Goal: Task Accomplishment & Management: Manage account settings

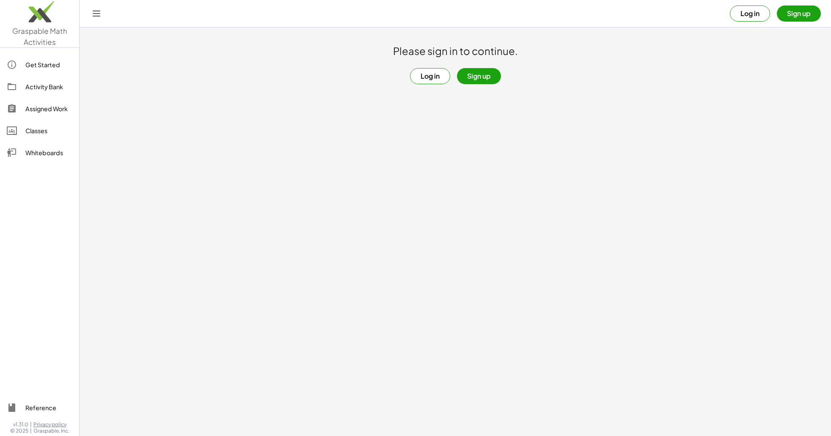
click at [424, 80] on button "Log in" at bounding box center [430, 76] width 40 height 16
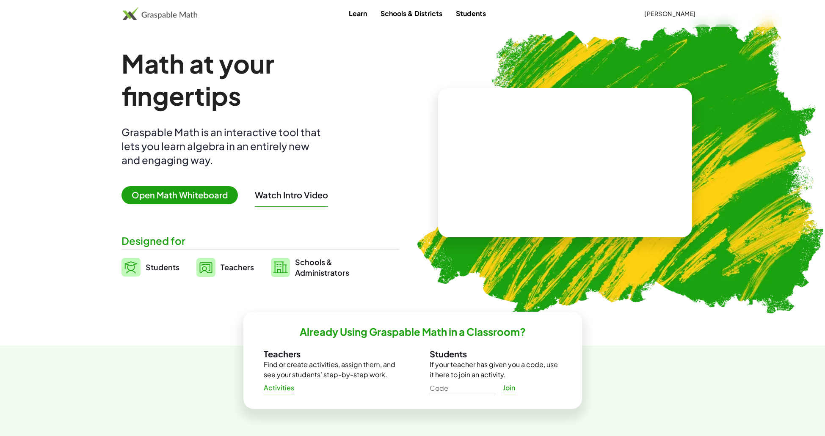
click at [242, 254] on div "Math at your fingertips Graspable Math is an interactive tool that lets you lea…" at bounding box center [260, 162] width 278 height 231
click at [242, 263] on span "Teachers" at bounding box center [236, 267] width 33 height 10
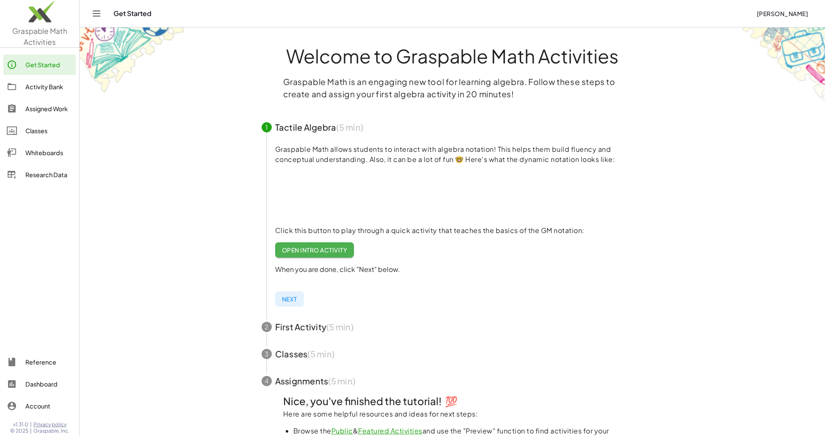
click at [44, 105] on div "Assigned Work" at bounding box center [48, 109] width 47 height 10
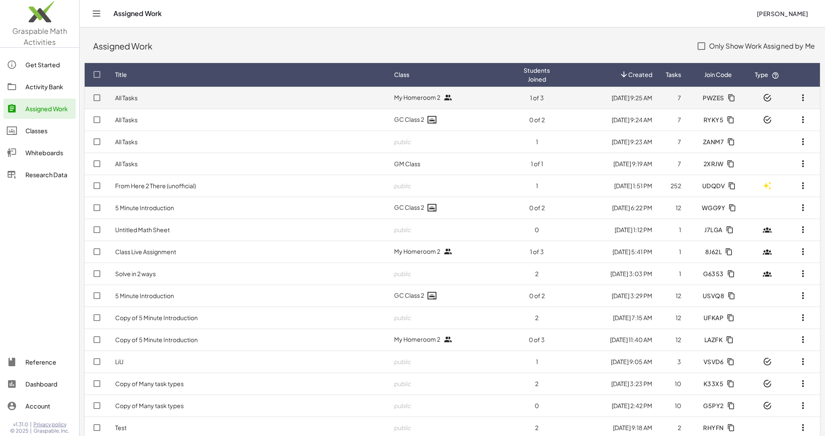
click at [728, 94] on icon "button" at bounding box center [731, 98] width 8 height 8
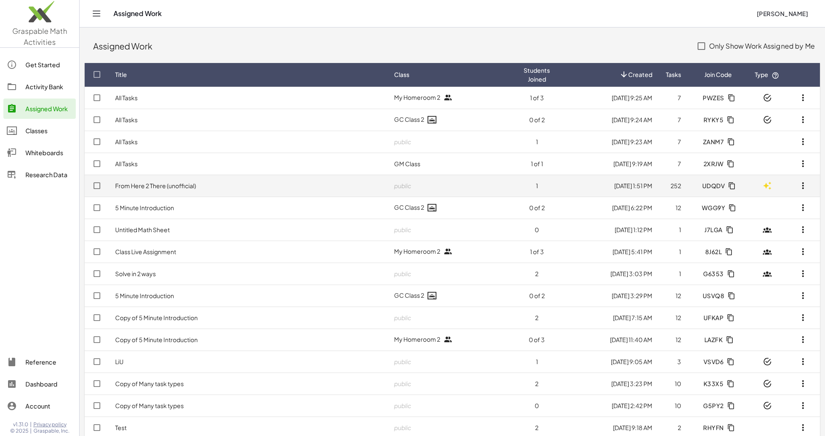
click at [728, 185] on icon "button" at bounding box center [732, 186] width 8 height 8
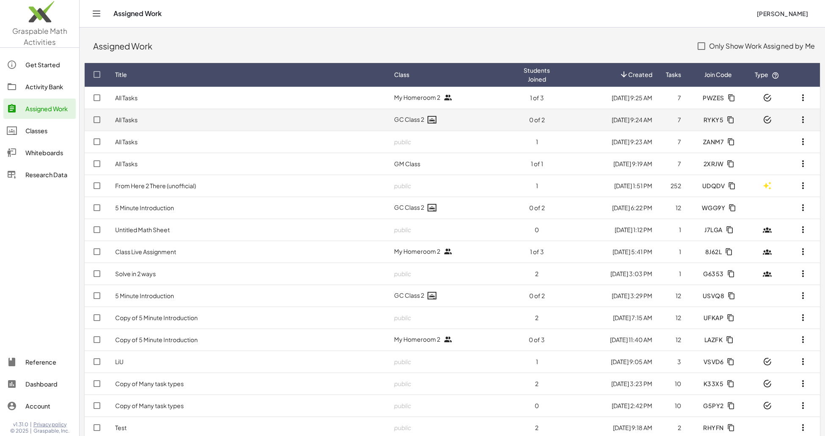
click at [711, 120] on span "RYKY5" at bounding box center [713, 120] width 20 height 8
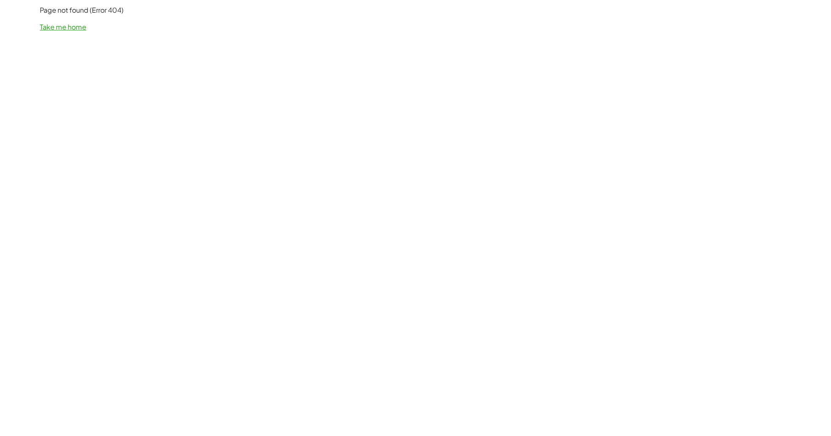
click at [63, 33] on div "Page not found (Error 404) Take me home" at bounding box center [416, 18] width 762 height 37
click at [63, 30] on link "Take me home" at bounding box center [63, 26] width 47 height 9
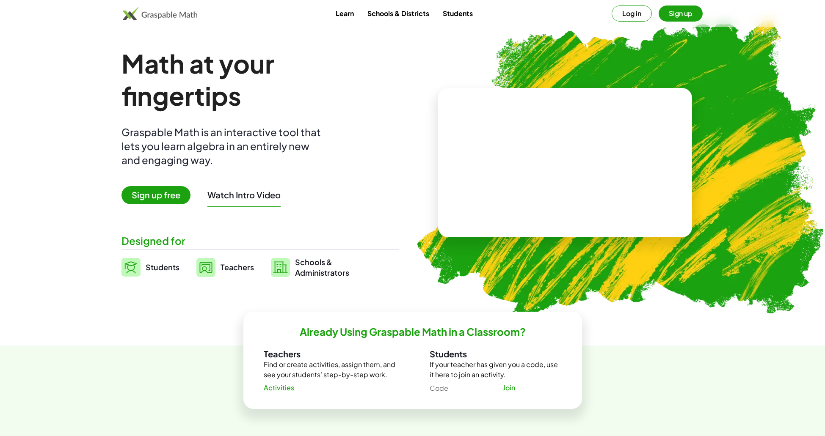
click at [638, 8] on button "Log in" at bounding box center [632, 14] width 40 height 16
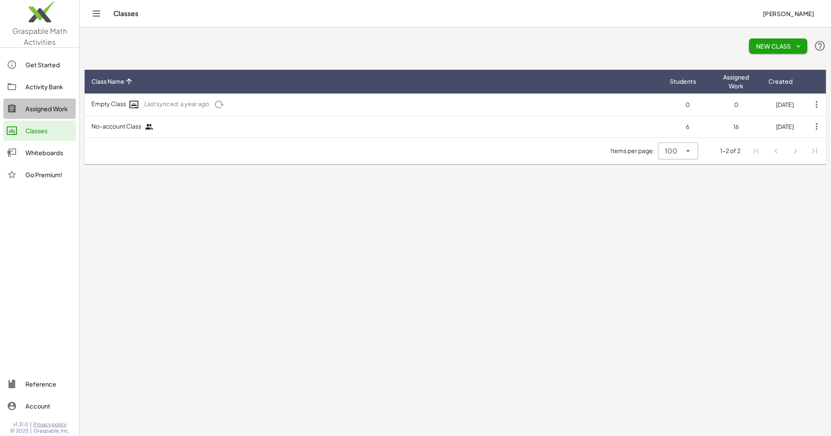
click at [60, 109] on div "Assigned Work" at bounding box center [48, 109] width 47 height 10
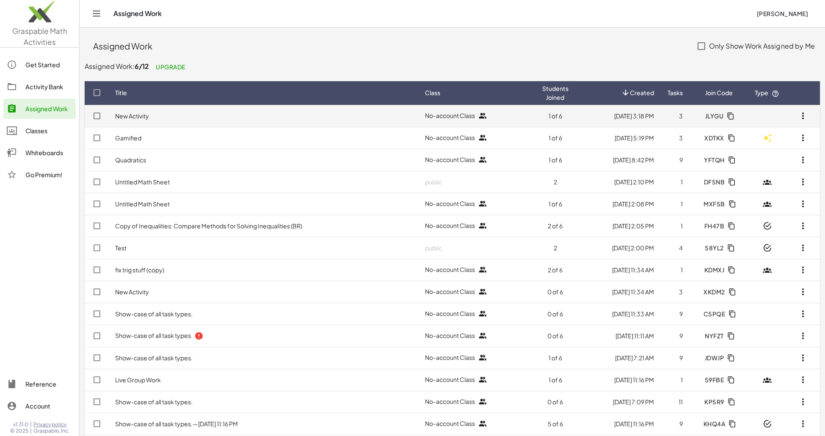
click at [226, 116] on td "New Activity" at bounding box center [263, 116] width 310 height 22
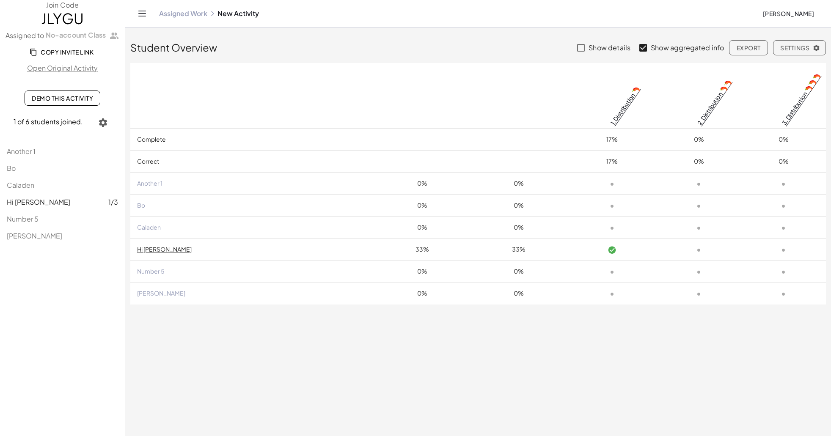
click at [77, 53] on span "Copy Invite Link" at bounding box center [62, 52] width 62 height 8
click at [193, 5] on div "Assigned Work New Activity Erik Weitnauer" at bounding box center [478, 13] width 686 height 27
click at [193, 6] on div "Assigned Work New Activity Erik Weitnauer" at bounding box center [478, 13] width 686 height 27
click at [191, 8] on div "Assigned Work New Activity Erik Weitnauer" at bounding box center [478, 13] width 686 height 27
click at [188, 10] on link "Assigned Work" at bounding box center [183, 13] width 48 height 8
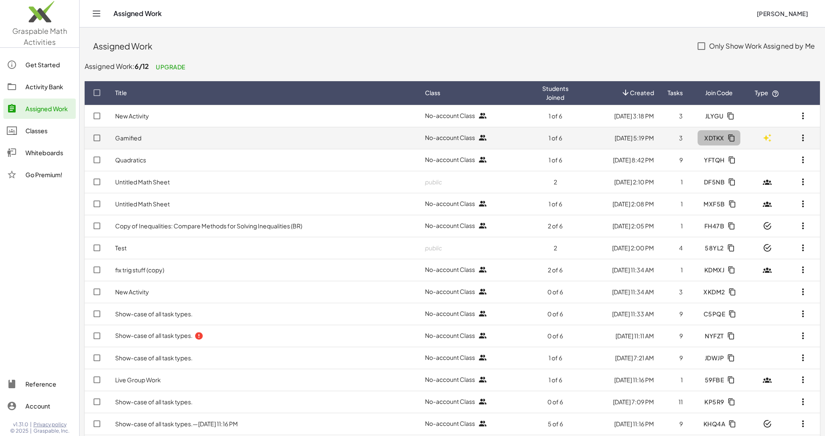
click at [727, 135] on span "XDTKX" at bounding box center [718, 138] width 29 height 8
click at [175, 143] on td "Gamified" at bounding box center [263, 138] width 310 height 22
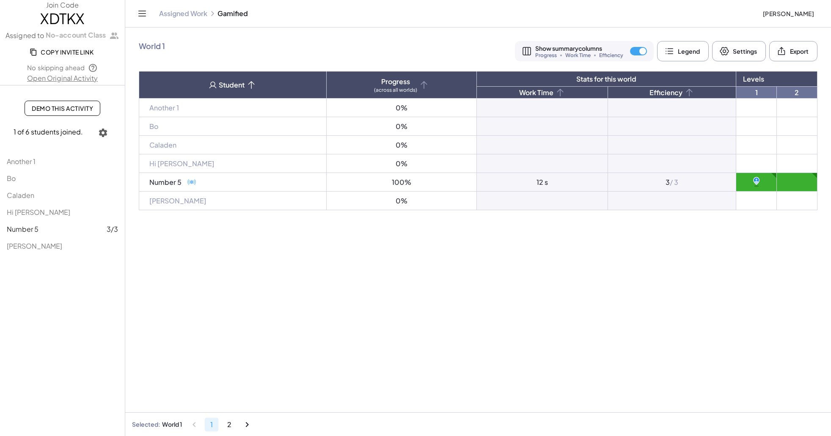
click at [81, 78] on link "Open Original Activity" at bounding box center [62, 78] width 125 height 10
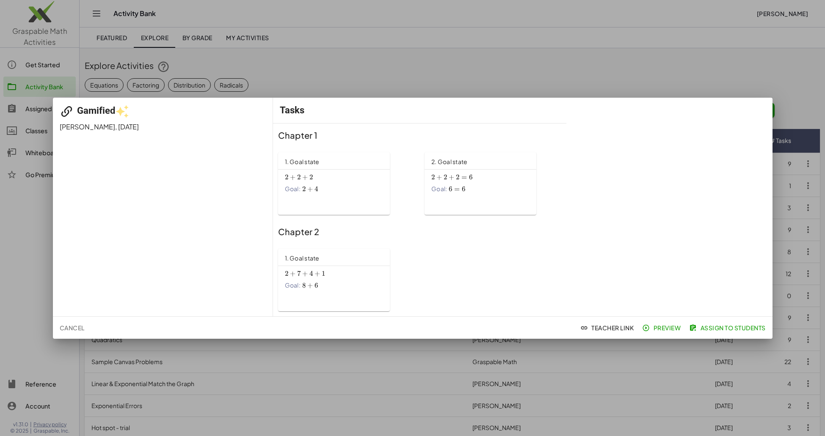
click at [74, 324] on span "Cancel" at bounding box center [72, 328] width 25 height 8
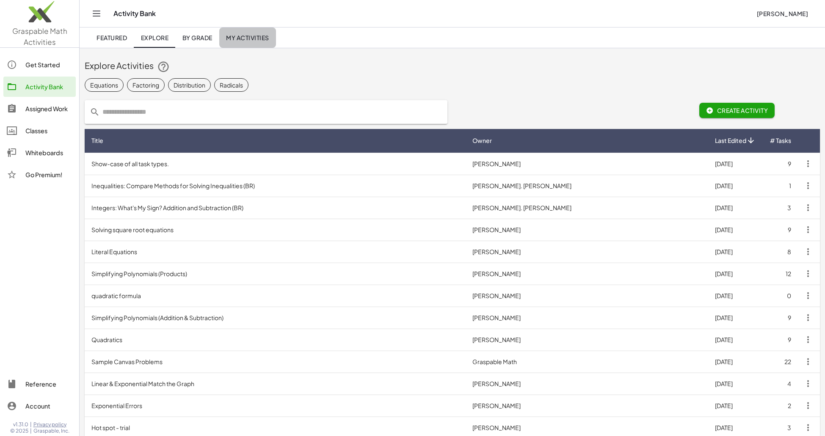
click at [256, 36] on span "My Activities" at bounding box center [247, 38] width 43 height 8
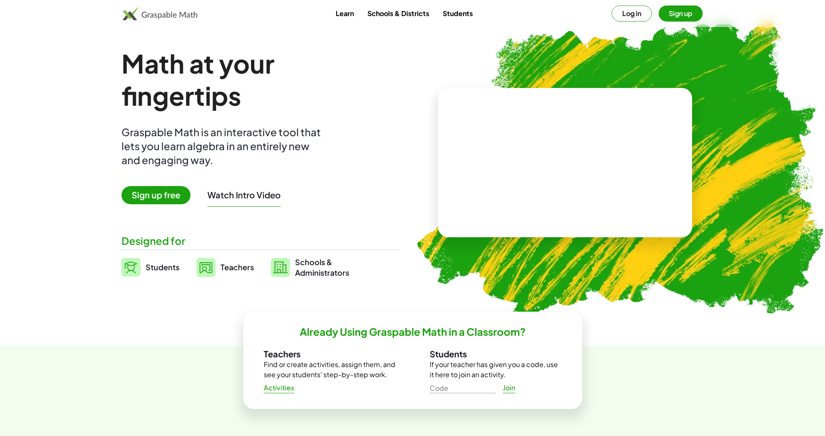
click at [634, 11] on button "Log in" at bounding box center [632, 14] width 40 height 16
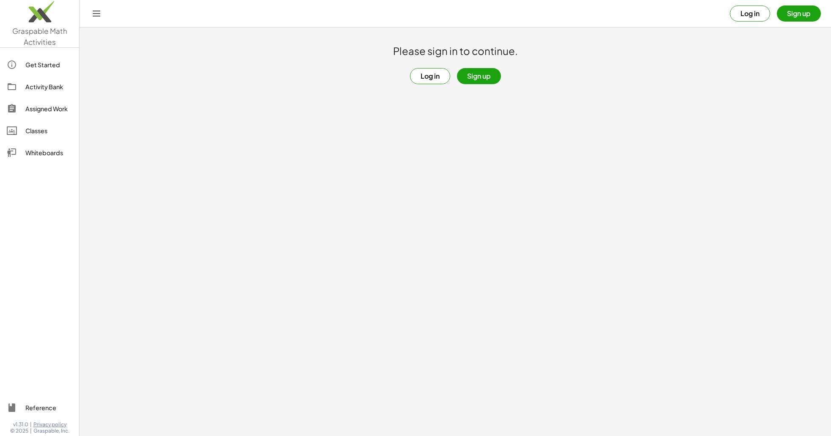
click at [426, 80] on button "Log in" at bounding box center [430, 76] width 40 height 16
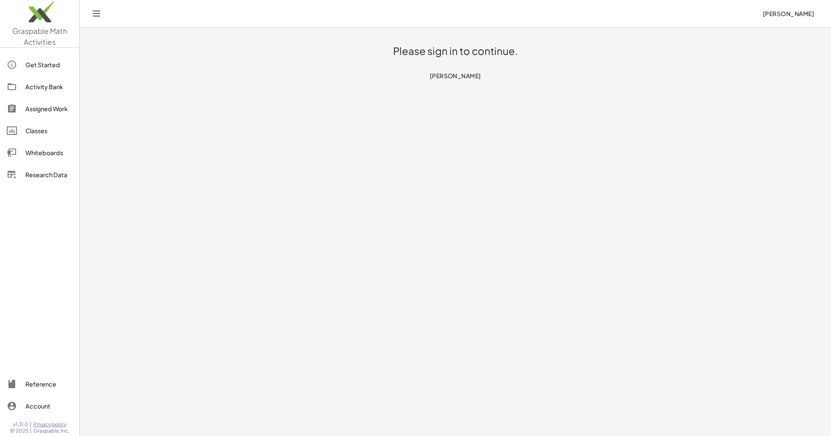
click at [33, 66] on div "Get Started" at bounding box center [48, 65] width 47 height 10
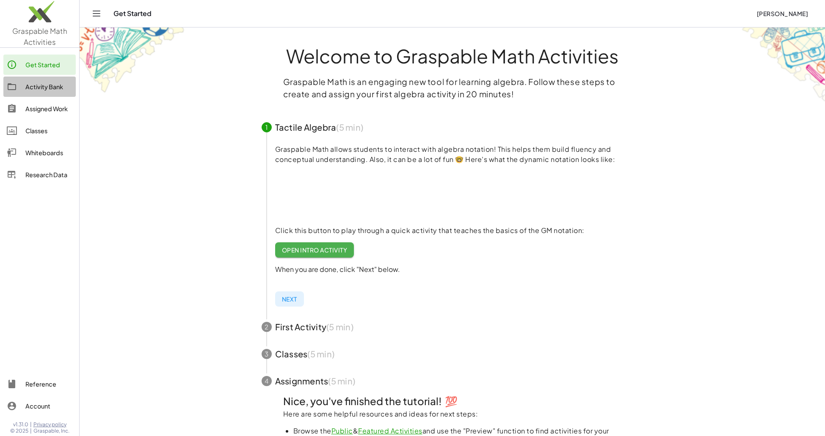
click at [42, 88] on div "Activity Bank" at bounding box center [48, 87] width 47 height 10
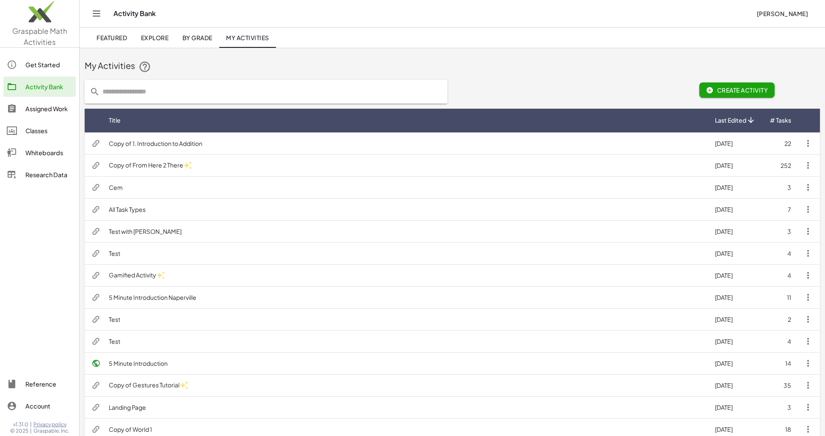
click at [45, 106] on div "Assigned Work" at bounding box center [48, 109] width 47 height 10
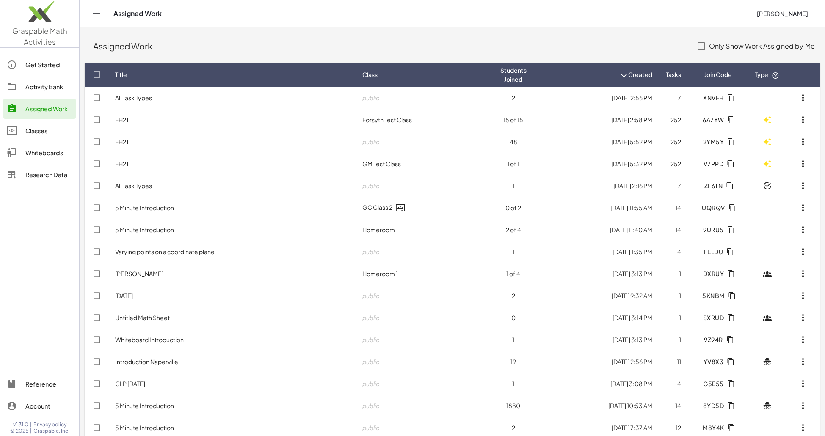
click at [44, 135] on div "Classes" at bounding box center [48, 131] width 47 height 10
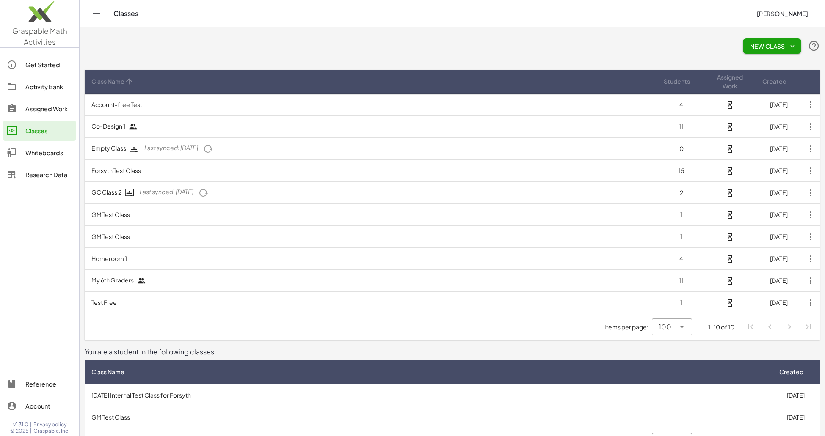
click at [44, 157] on div "Whiteboards" at bounding box center [48, 153] width 47 height 10
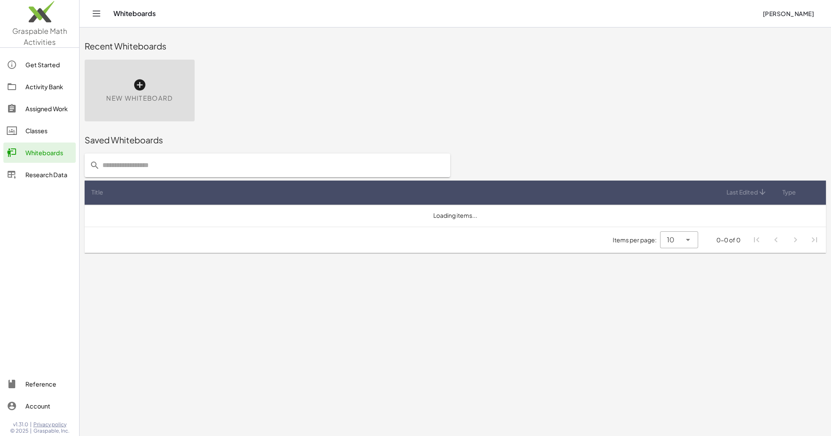
click at [44, 105] on div "Assigned Work" at bounding box center [48, 109] width 47 height 10
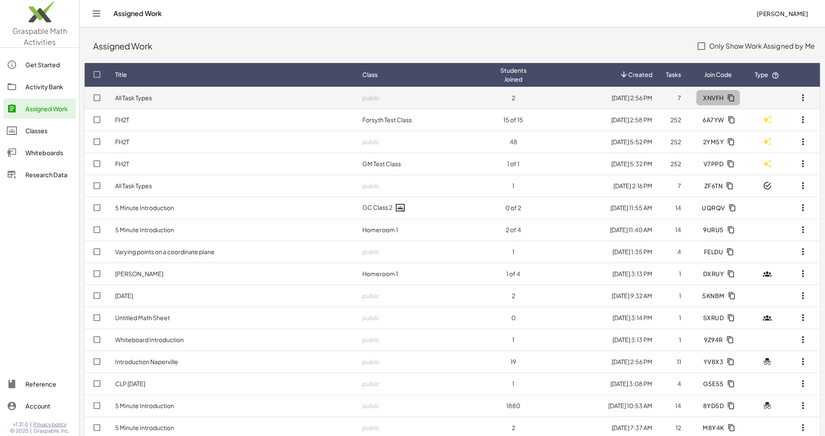
click at [730, 94] on icon "button" at bounding box center [731, 98] width 8 height 8
